Goal: Task Accomplishment & Management: Use online tool/utility

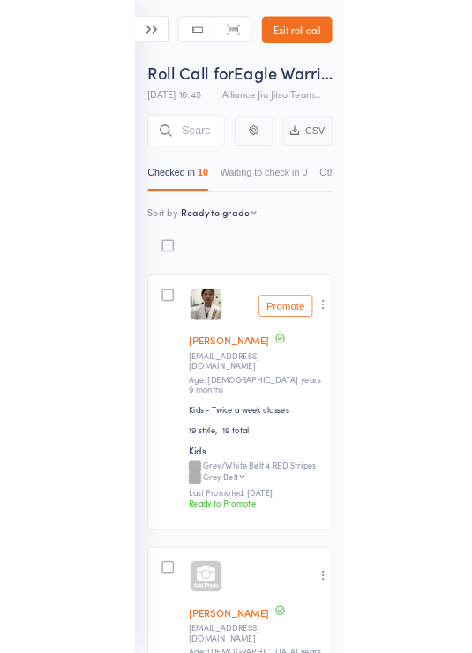
scroll to position [206, 0]
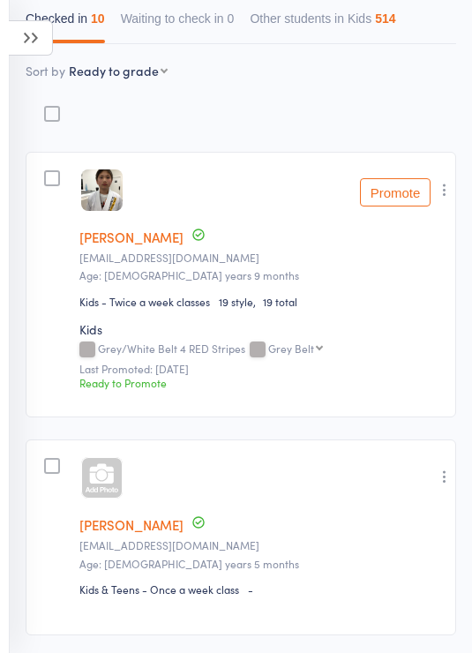
click at [14, 45] on icon at bounding box center [31, 37] width 44 height 35
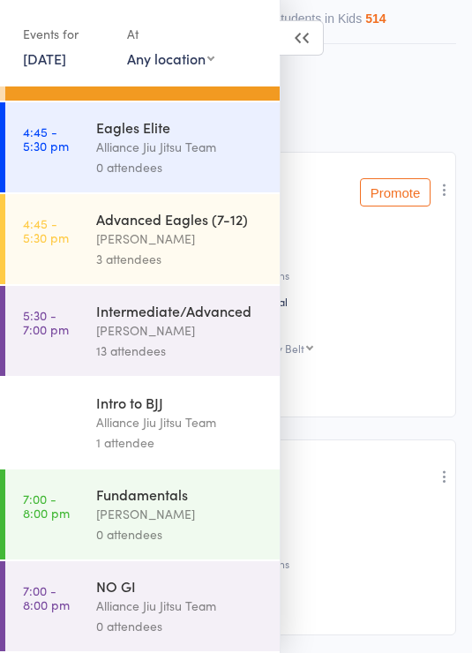
scroll to position [556, 0]
click at [199, 332] on div "[PERSON_NAME]" at bounding box center [180, 330] width 168 height 20
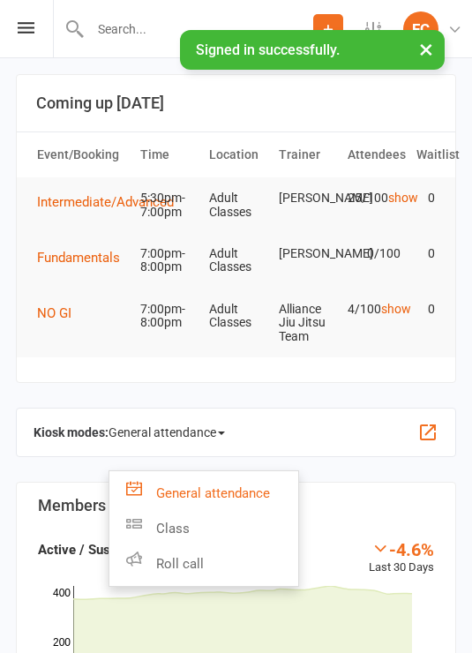
click at [198, 562] on link "Roll call" at bounding box center [203, 563] width 189 height 35
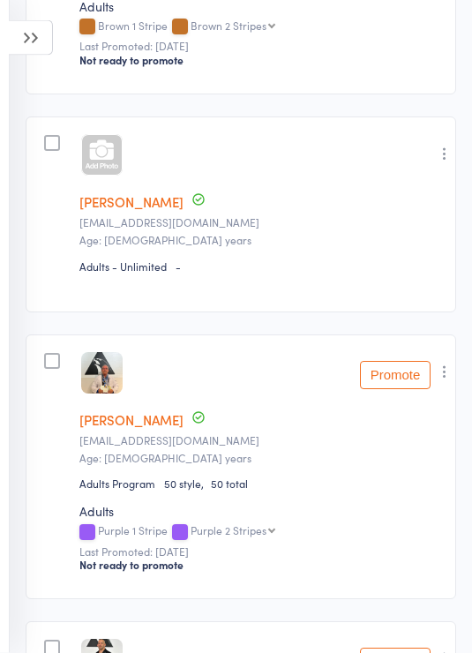
scroll to position [817, 0]
click at [453, 162] on icon "button" at bounding box center [445, 154] width 18 height 18
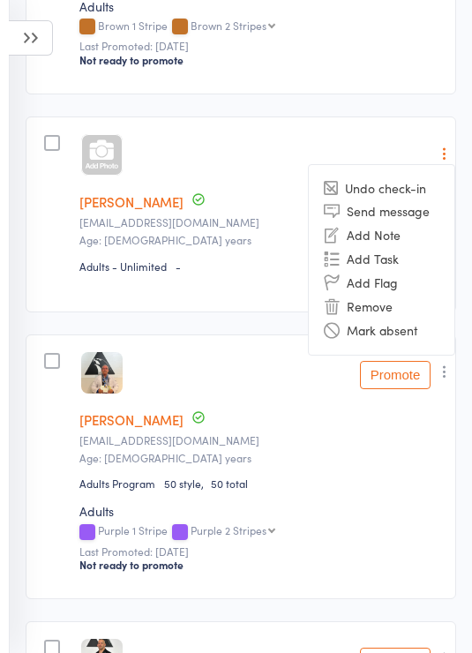
click at [255, 453] on div "Darren Coles Dazzer@yahoo.com Age: 57 years" at bounding box center [261, 437] width 364 height 56
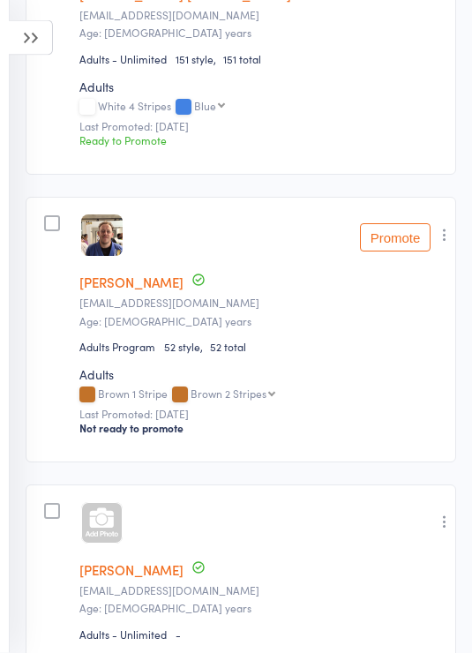
scroll to position [444, 0]
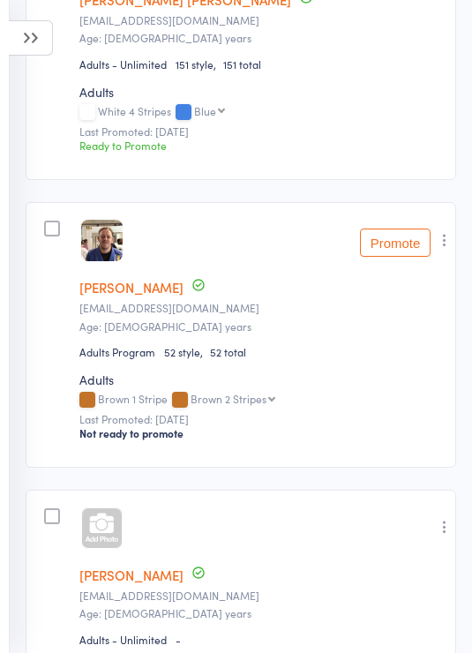
click at [44, 39] on icon at bounding box center [31, 37] width 44 height 35
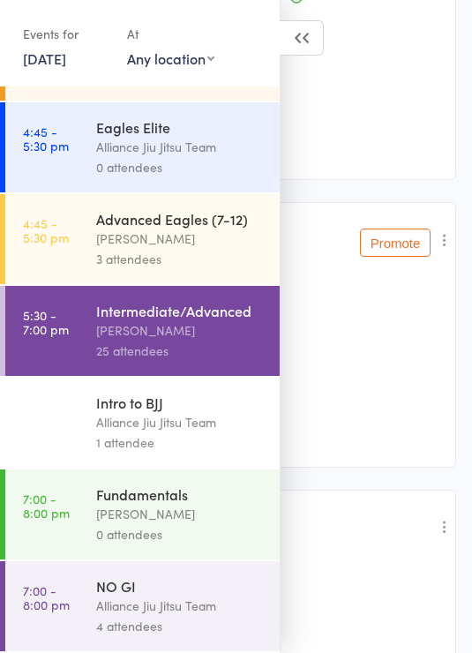
scroll to position [556, 0]
click at [204, 425] on div "Alliance Jiu Jitsu Team" at bounding box center [180, 422] width 168 height 20
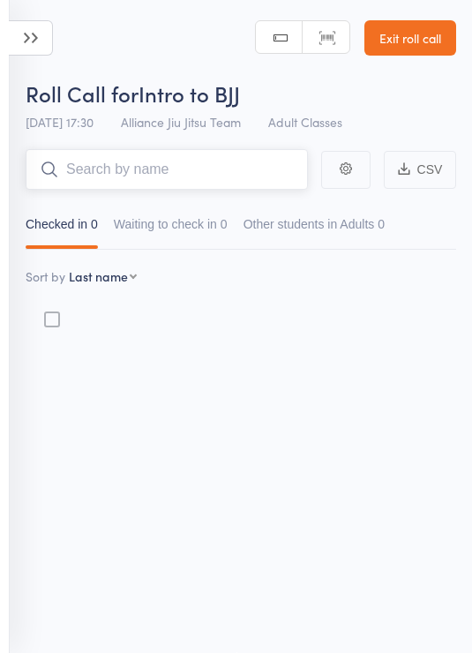
scroll to position [12, 0]
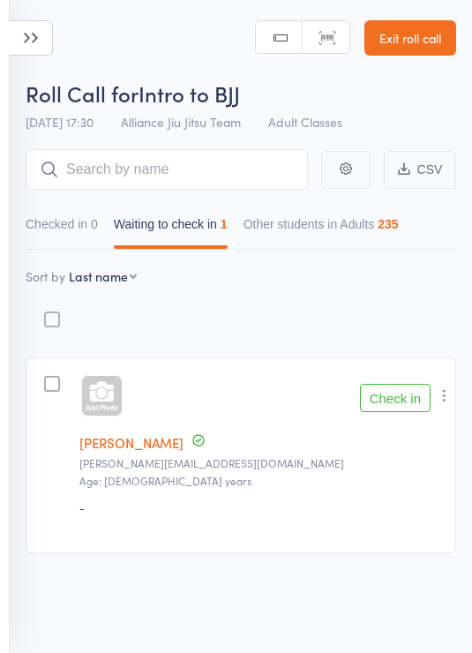
click at [46, 49] on icon at bounding box center [31, 37] width 44 height 35
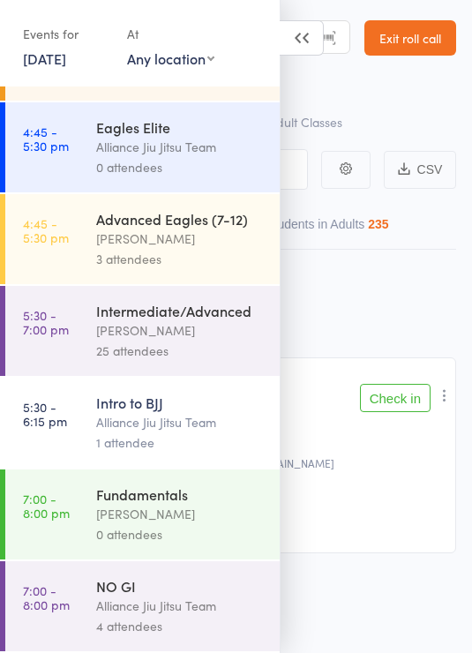
scroll to position [556, 0]
click at [214, 602] on div "Alliance Jiu Jitsu Team" at bounding box center [180, 605] width 168 height 20
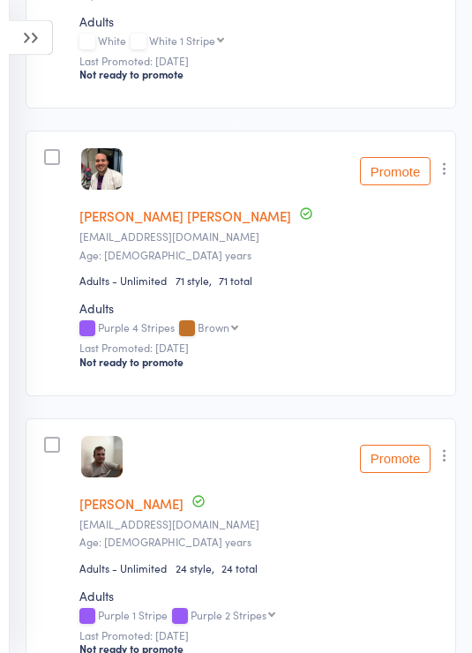
scroll to position [538, 0]
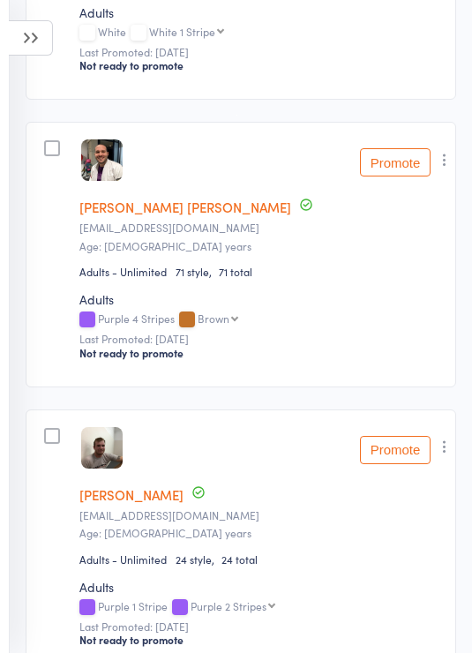
click at [455, 165] on button "button" at bounding box center [444, 159] width 21 height 21
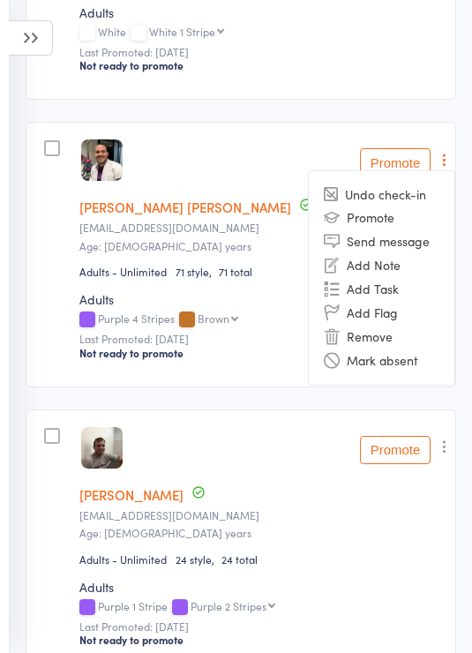
click at [374, 340] on li "Remove" at bounding box center [382, 337] width 146 height 24
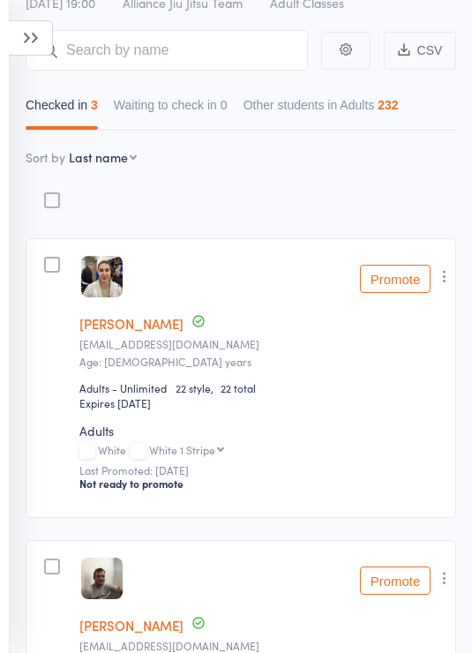
scroll to position [0, 0]
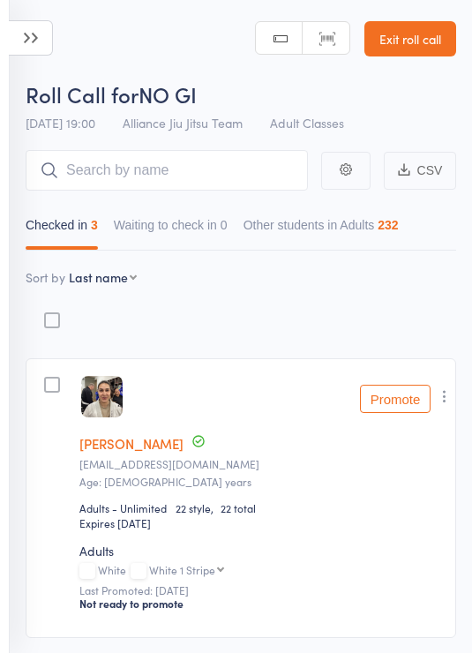
click at [41, 37] on icon at bounding box center [31, 37] width 44 height 35
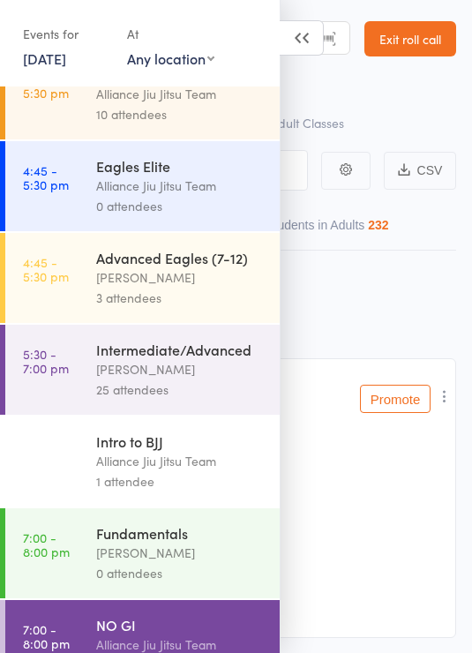
scroll to position [532, 0]
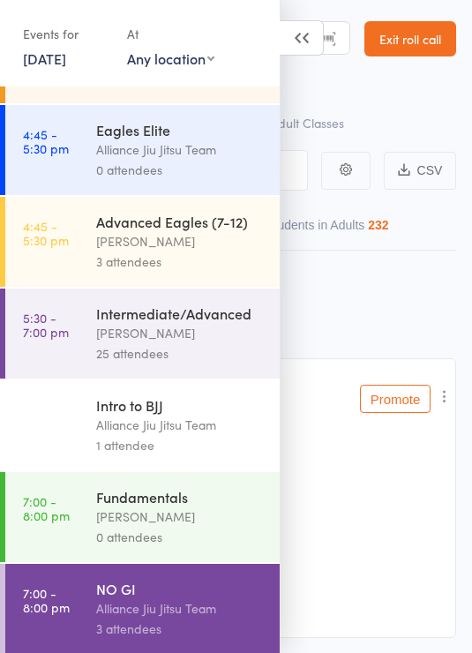
click at [206, 343] on div "[PERSON_NAME]" at bounding box center [180, 333] width 168 height 20
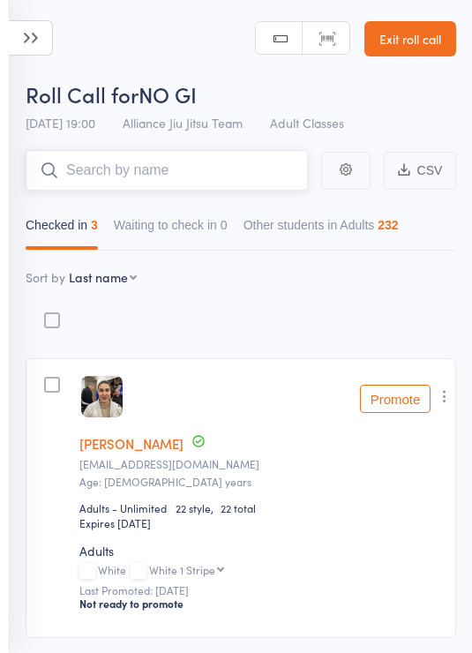
click at [190, 176] on input "search" at bounding box center [167, 170] width 282 height 41
click at [144, 46] on header "Roll Call for NO GI 13 Oct 19:00 Alliance Jiu Jitsu Team Adult Classes Manual s…" at bounding box center [236, 70] width 472 height 141
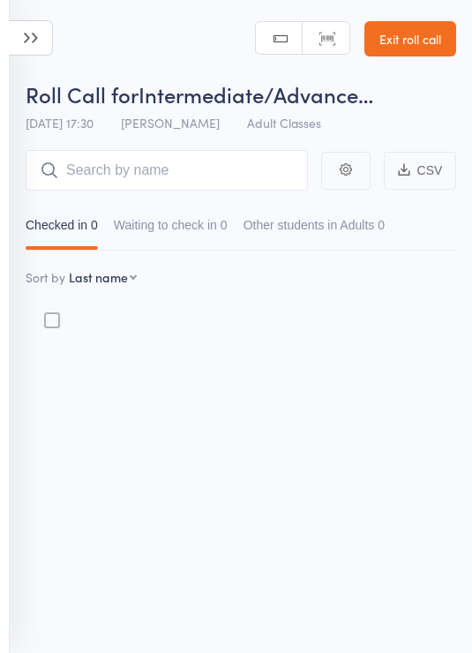
click at [33, 39] on icon at bounding box center [31, 37] width 44 height 35
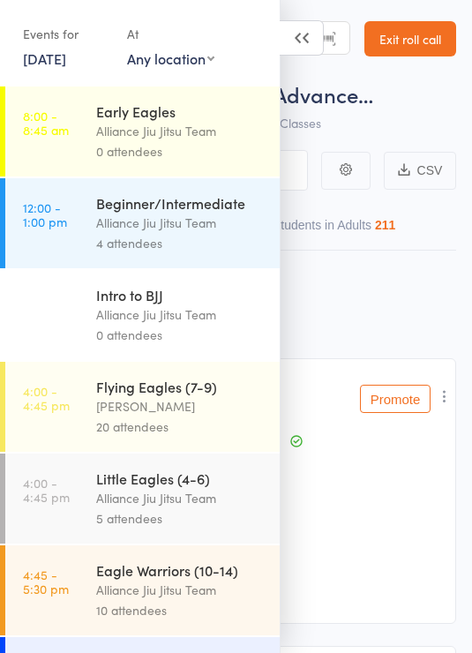
scroll to position [284, 0]
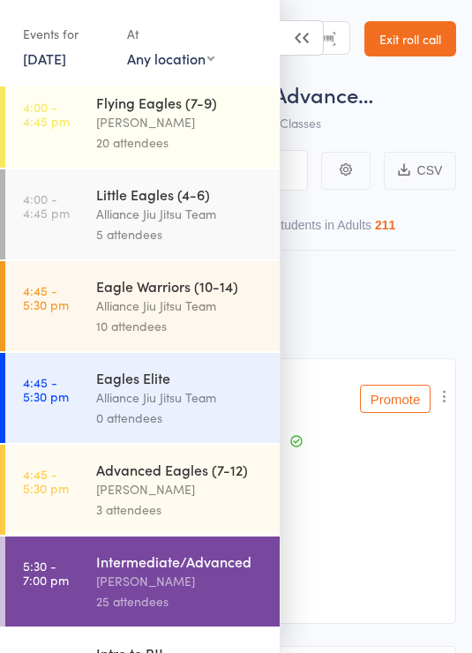
click at [213, 591] on div "[PERSON_NAME]" at bounding box center [180, 581] width 168 height 20
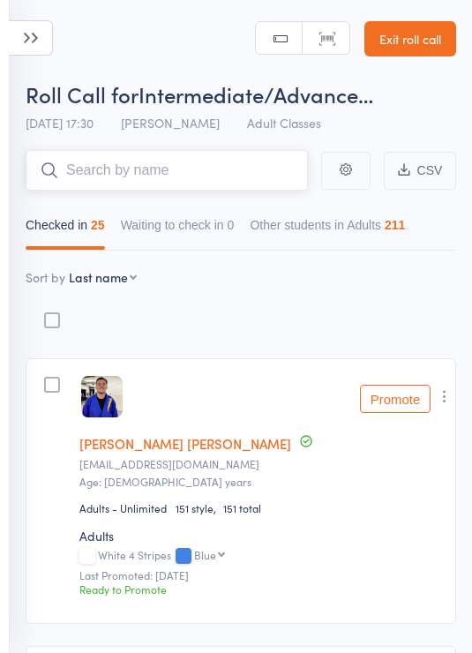
click at [182, 169] on input "search" at bounding box center [167, 170] width 282 height 41
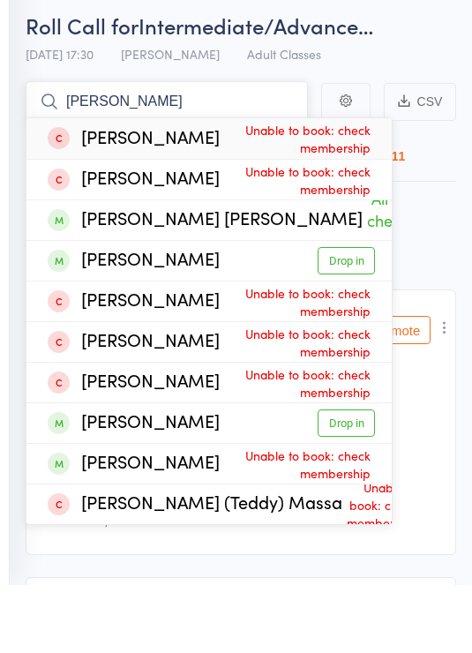
type input "Eduard"
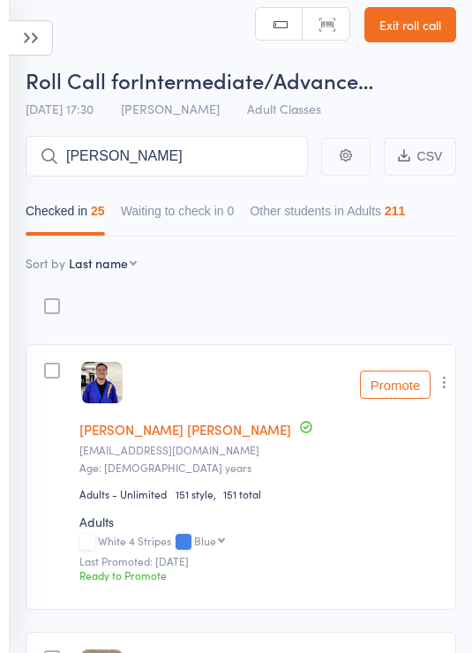
scroll to position [0, 0]
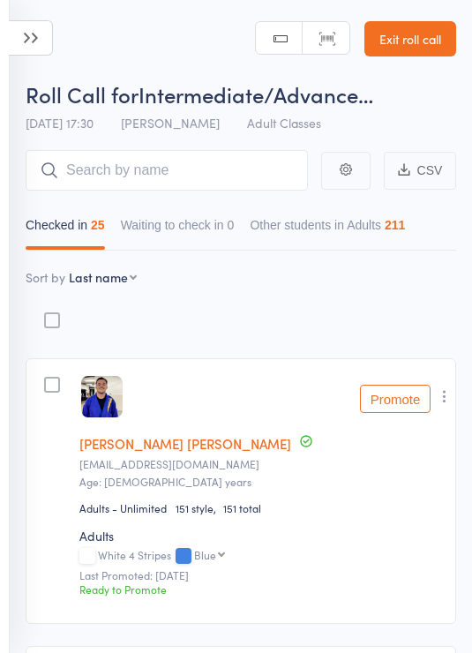
click at [228, 168] on input "search" at bounding box center [167, 170] width 282 height 41
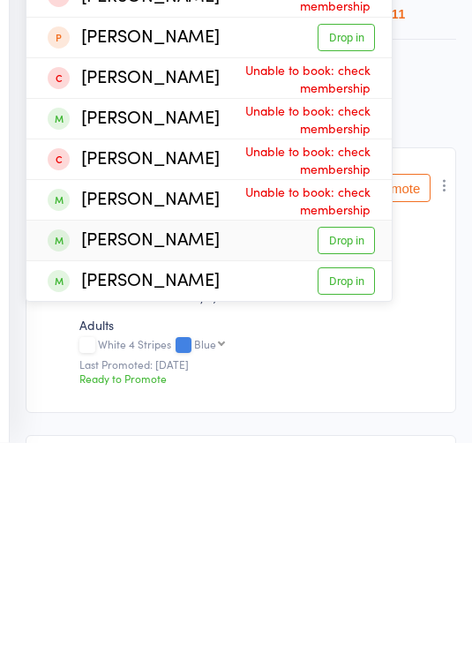
type input "Jessi"
click at [362, 438] on link "Drop in" at bounding box center [346, 451] width 57 height 27
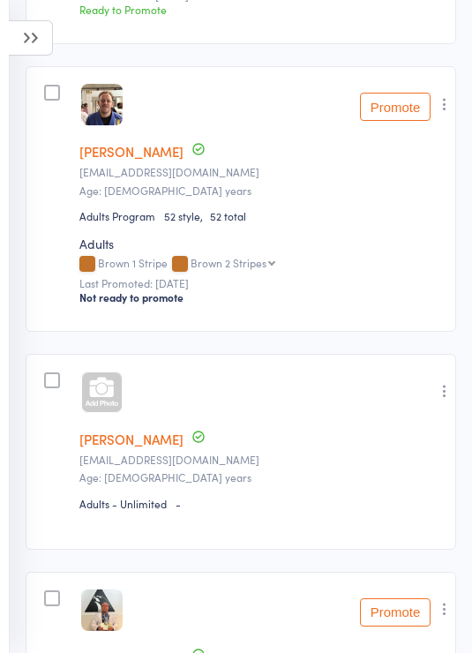
scroll to position [587, 0]
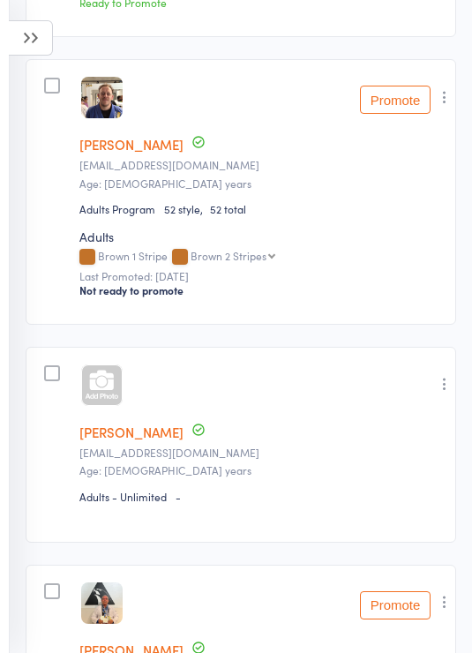
click at [444, 393] on icon "button" at bounding box center [445, 384] width 18 height 18
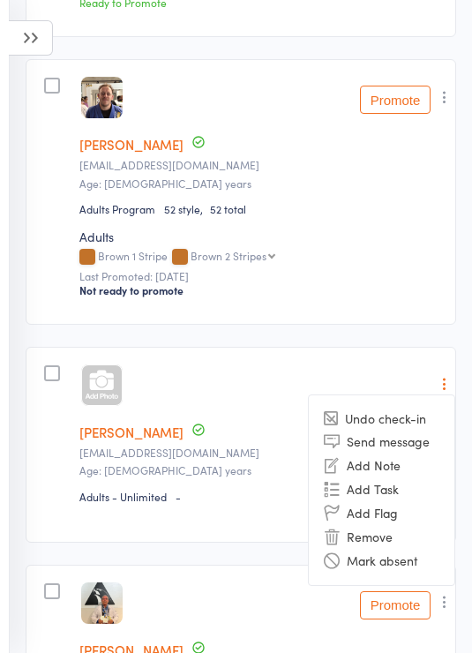
click at [367, 542] on li "Remove" at bounding box center [382, 537] width 146 height 24
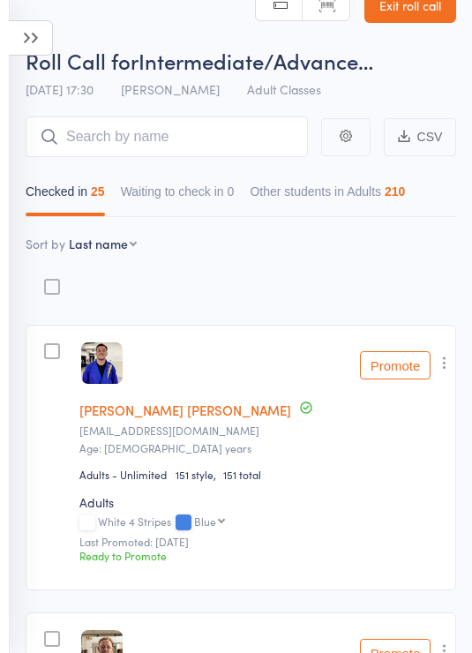
scroll to position [0, 0]
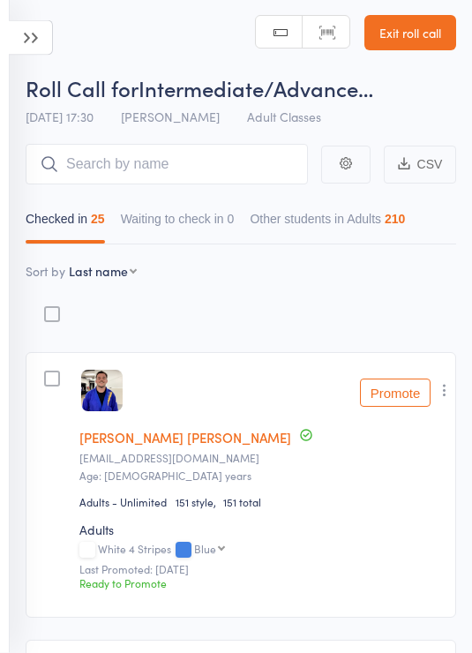
click at [123, 266] on select "First name Last name Birthday today? Behind on payments? Check in time Next pay…" at bounding box center [103, 272] width 68 height 18
select select "9"
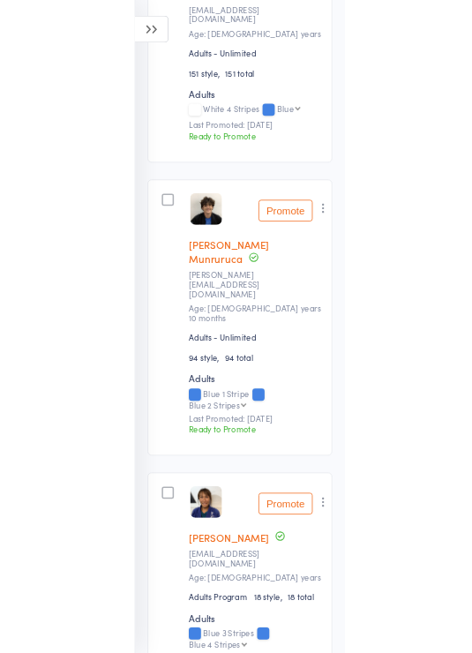
scroll to position [836, 0]
